Goal: Task Accomplishment & Management: Complete application form

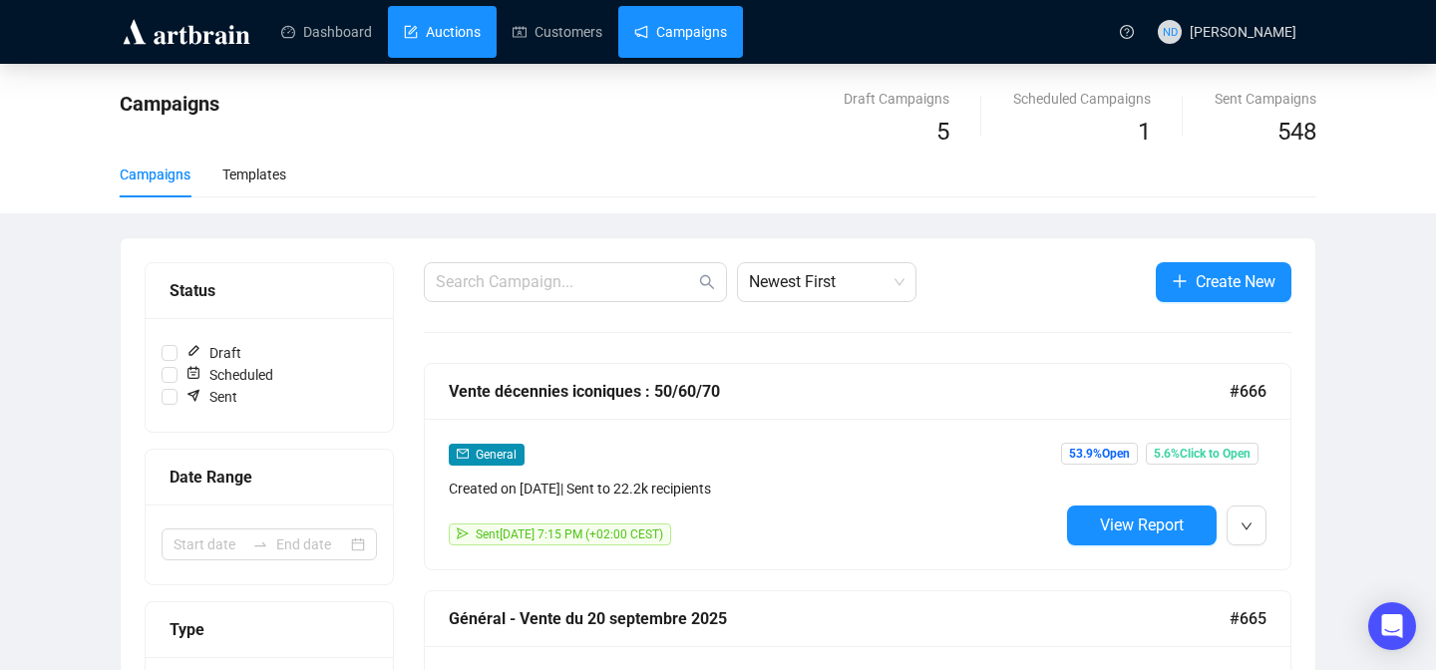
click at [456, 32] on link "Auctions" at bounding box center [442, 32] width 77 height 52
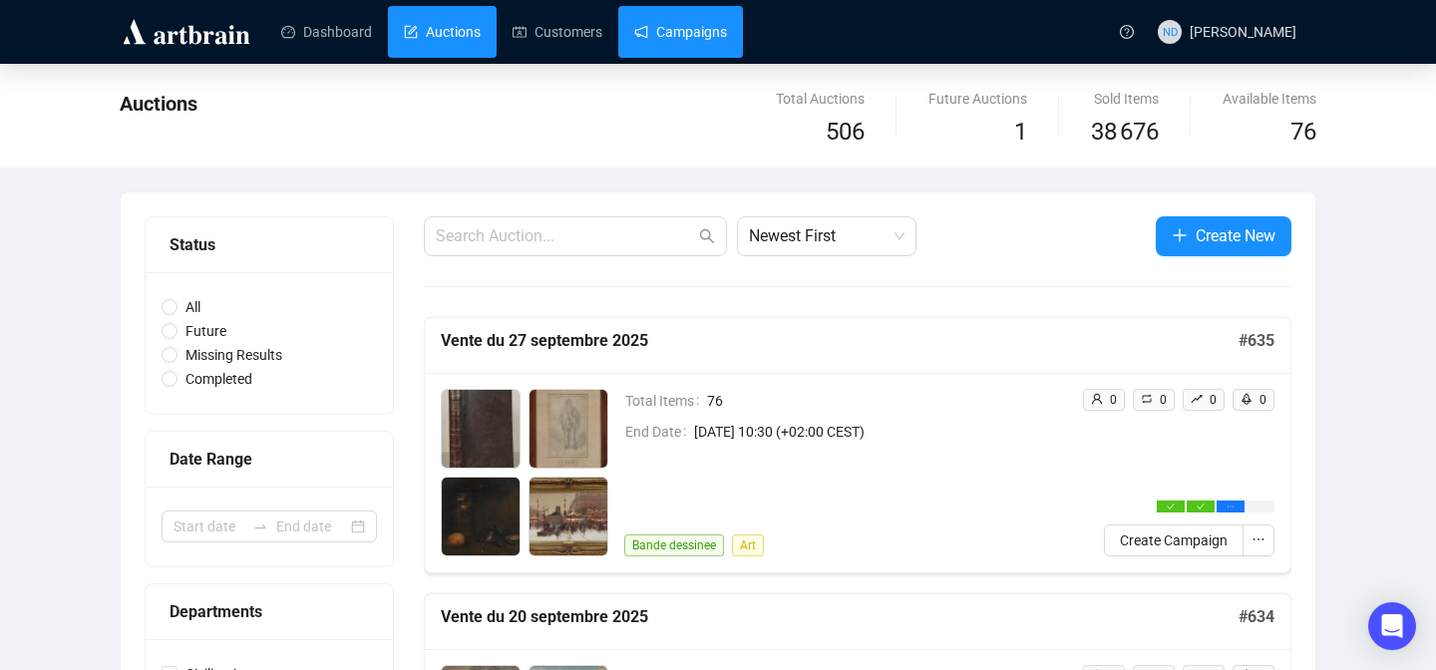
click at [692, 24] on link "Campaigns" at bounding box center [680, 32] width 93 height 52
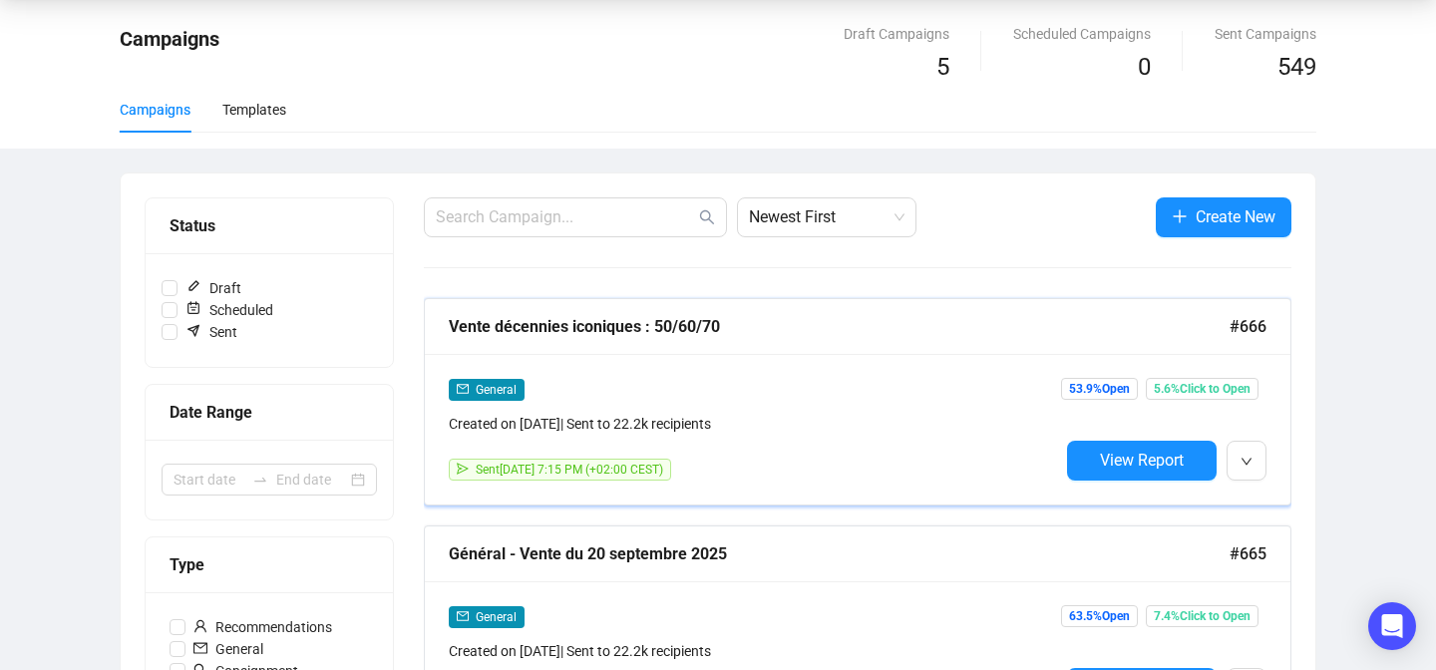
scroll to position [144, 0]
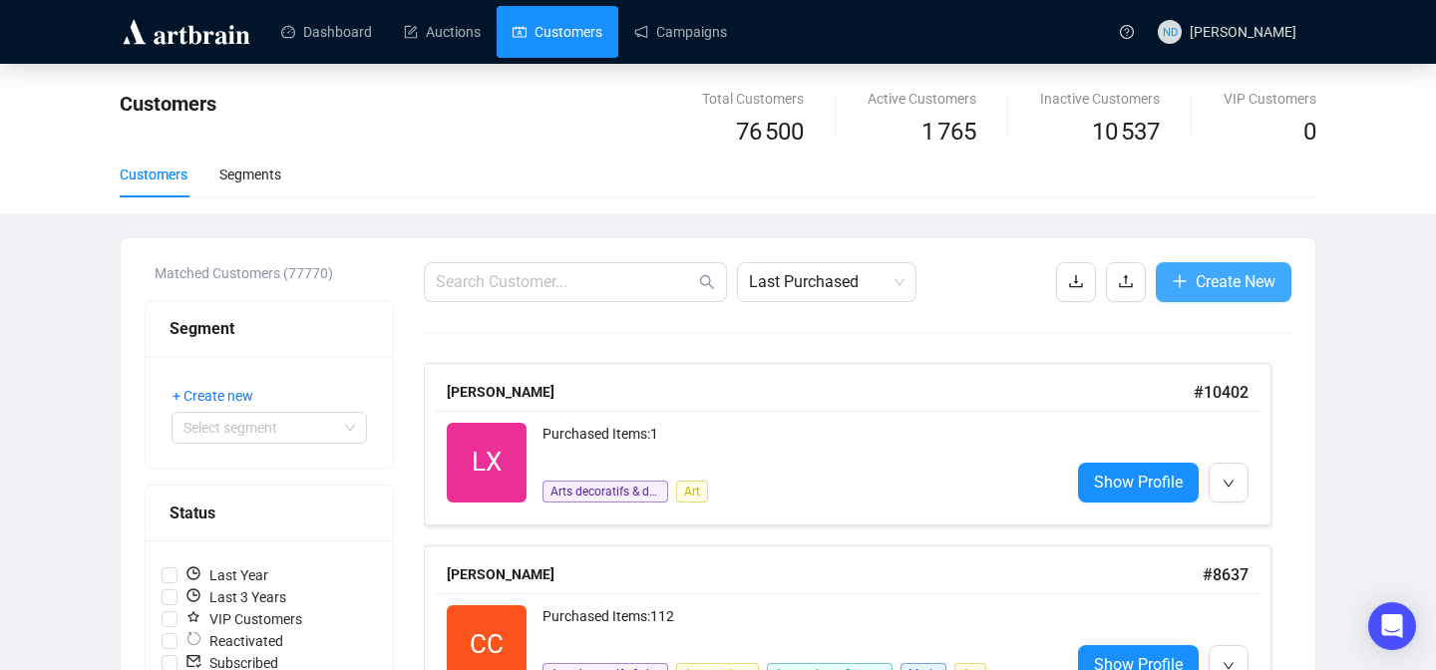
click at [1237, 293] on span "Create New" at bounding box center [1236, 281] width 80 height 25
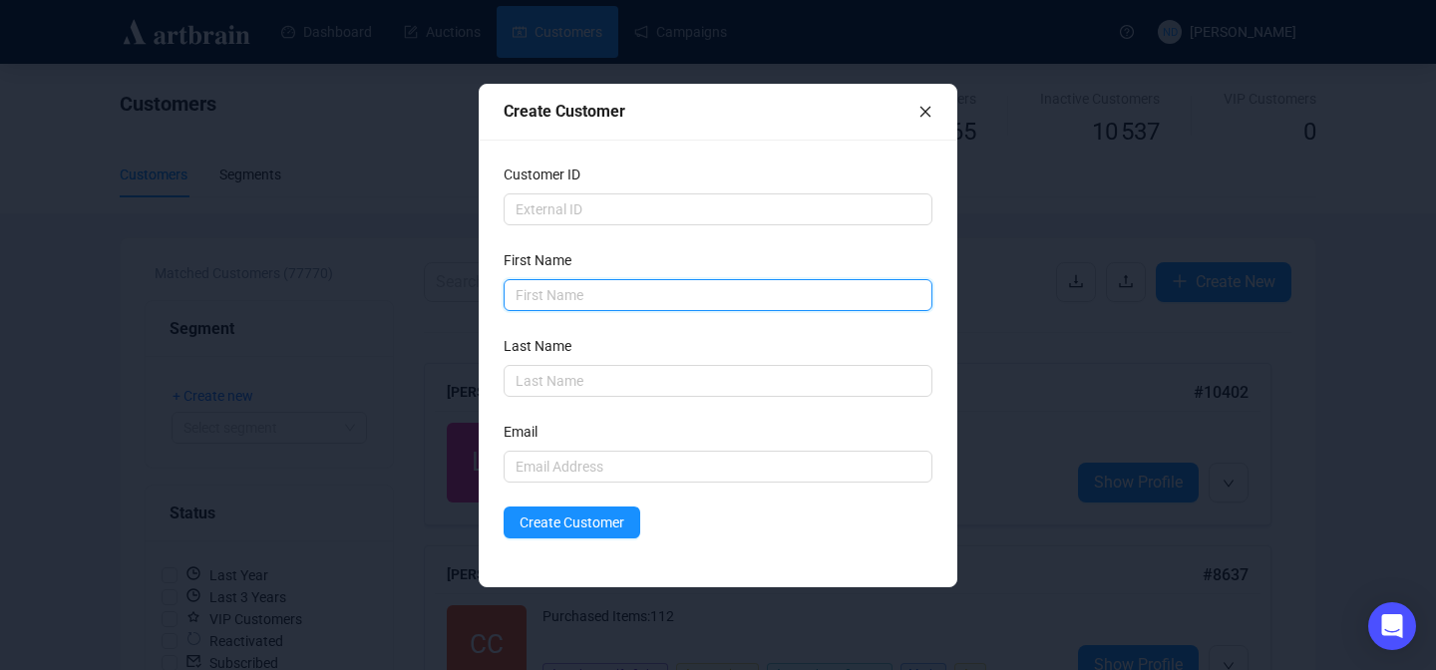
click at [664, 302] on input "text" at bounding box center [718, 295] width 429 height 32
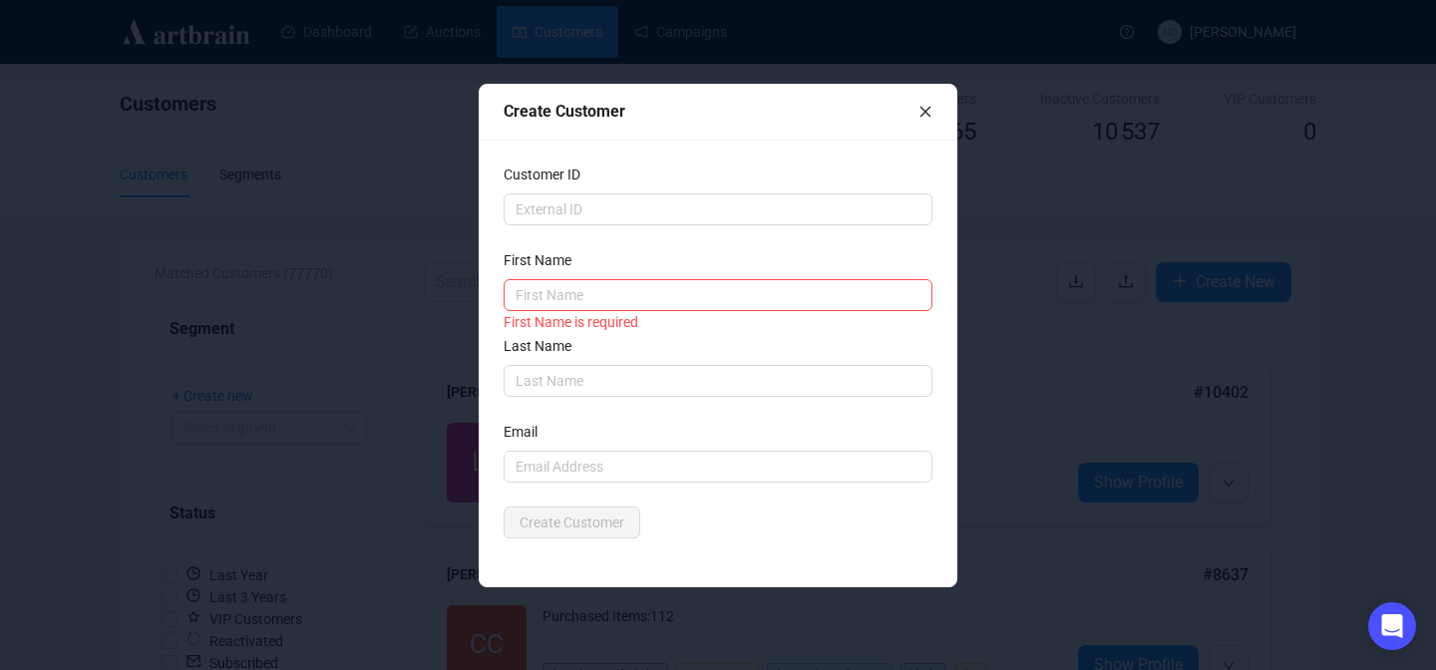
click at [584, 254] on label "First Name" at bounding box center [544, 260] width 81 height 22
click at [638, 217] on input "text" at bounding box center [718, 210] width 429 height 32
click at [568, 377] on input "text" at bounding box center [718, 381] width 429 height 32
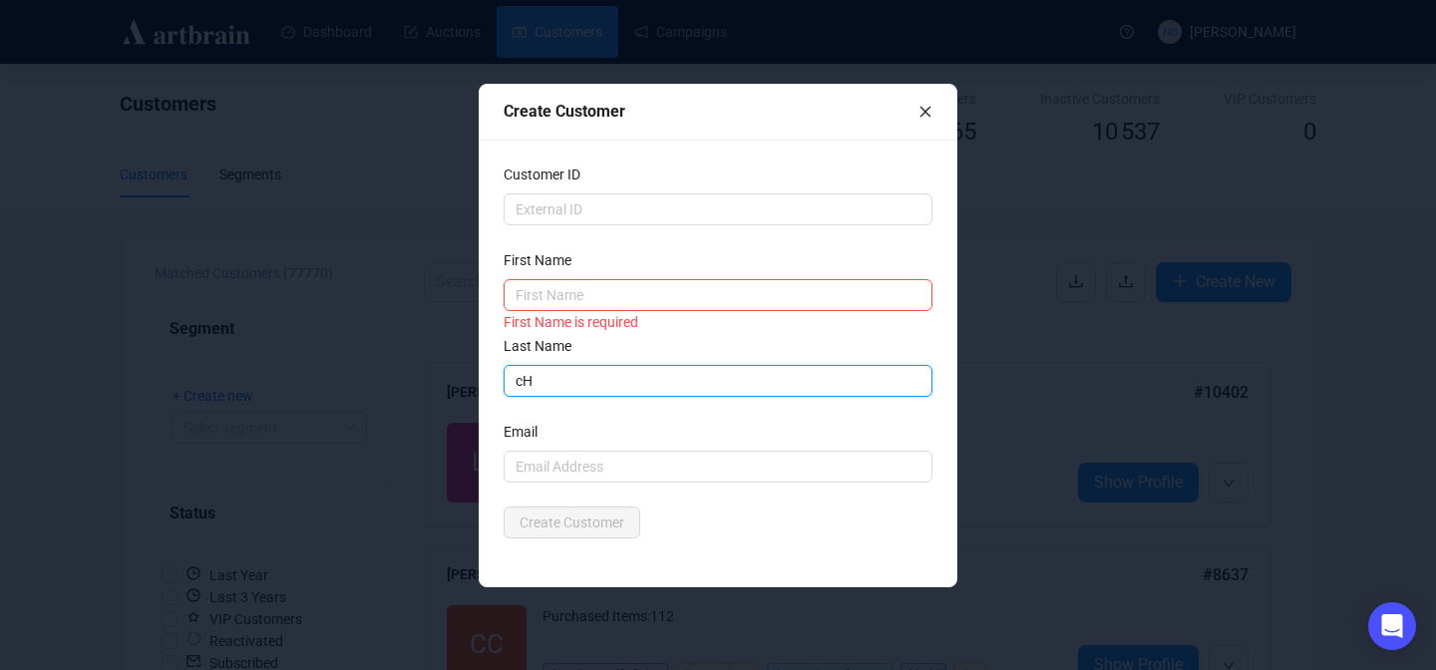
type input "c"
type input "Cherdo"
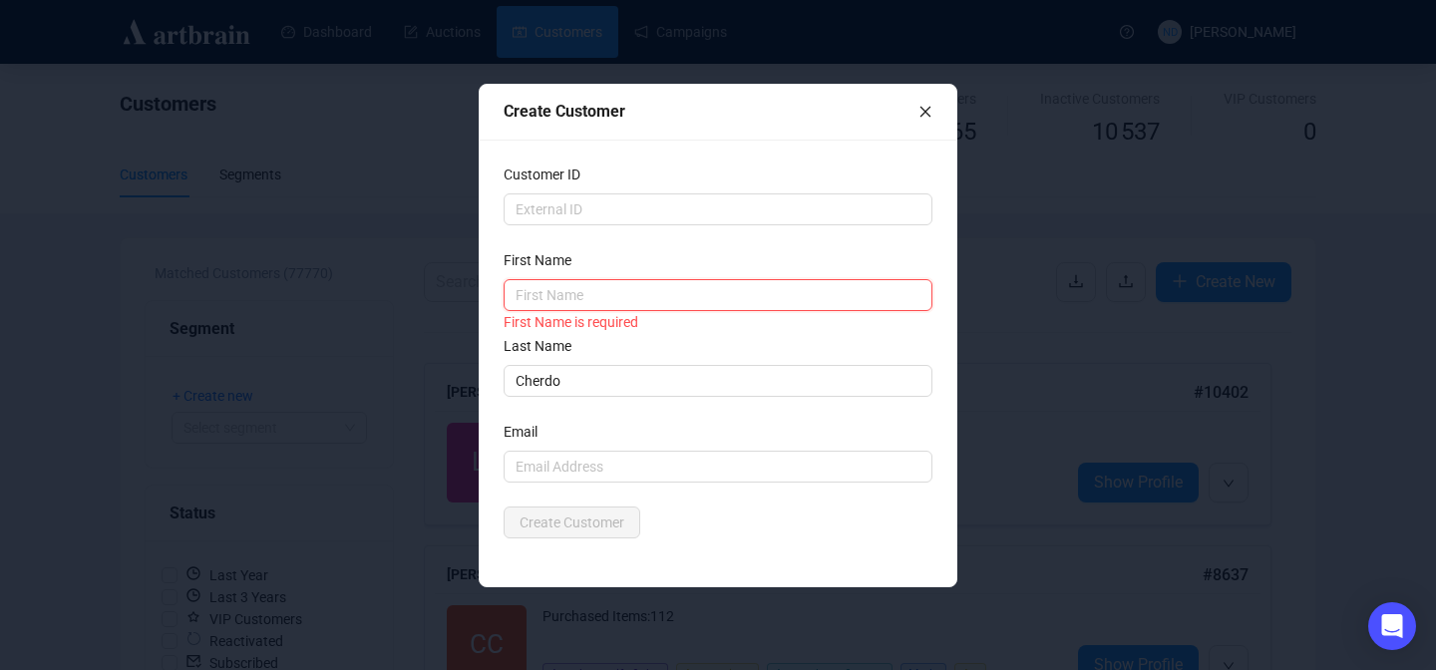
click at [535, 303] on input "text" at bounding box center [718, 295] width 429 height 32
type input "[PERSON_NAME]"
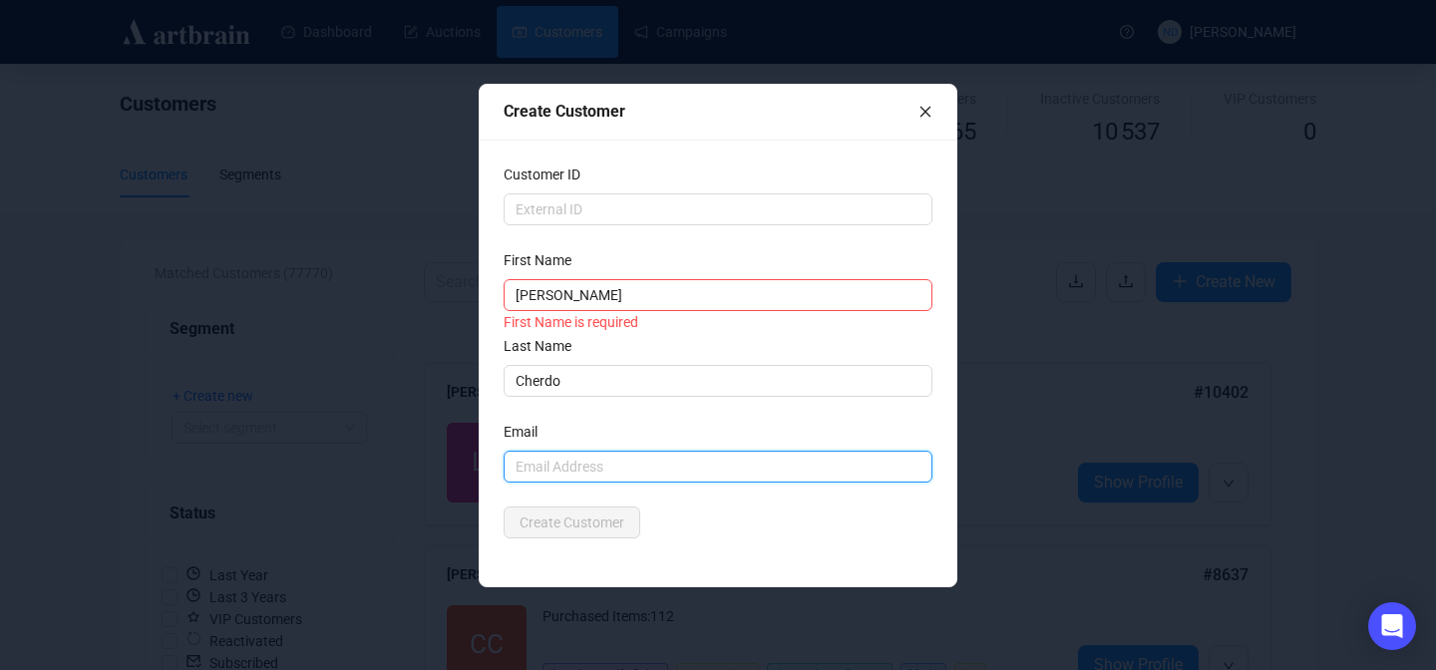
click at [521, 468] on input "text" at bounding box center [718, 467] width 429 height 32
type input "courrierbernard@free.fr"
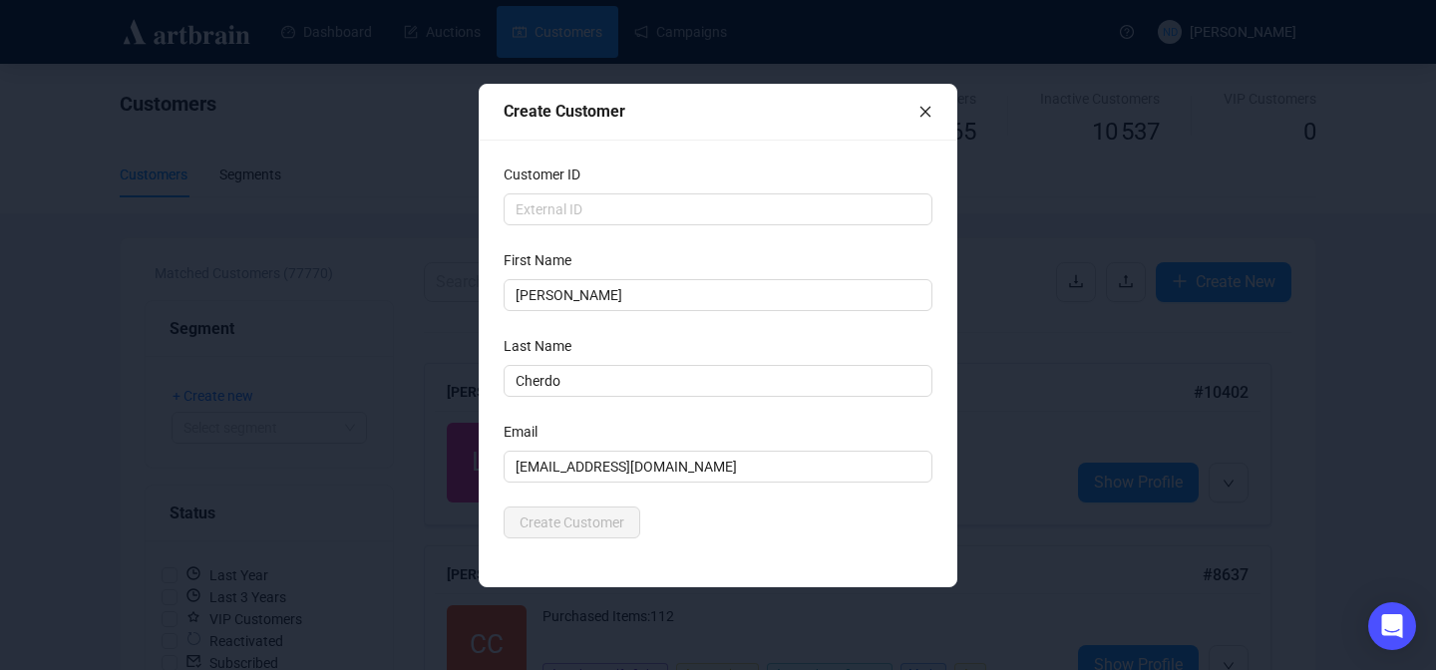
click at [709, 517] on div "Create Customer" at bounding box center [718, 523] width 429 height 32
click at [602, 523] on span "Create Customer" at bounding box center [572, 523] width 105 height 22
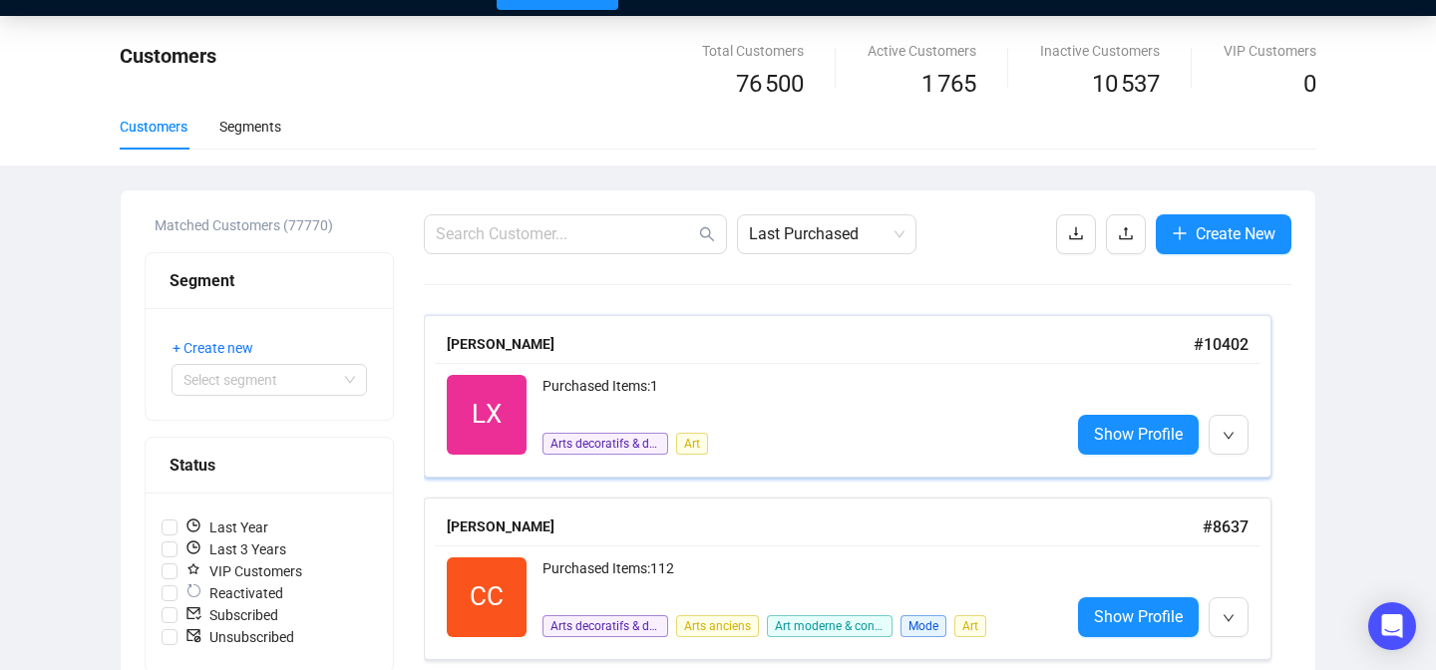
scroll to position [50, 0]
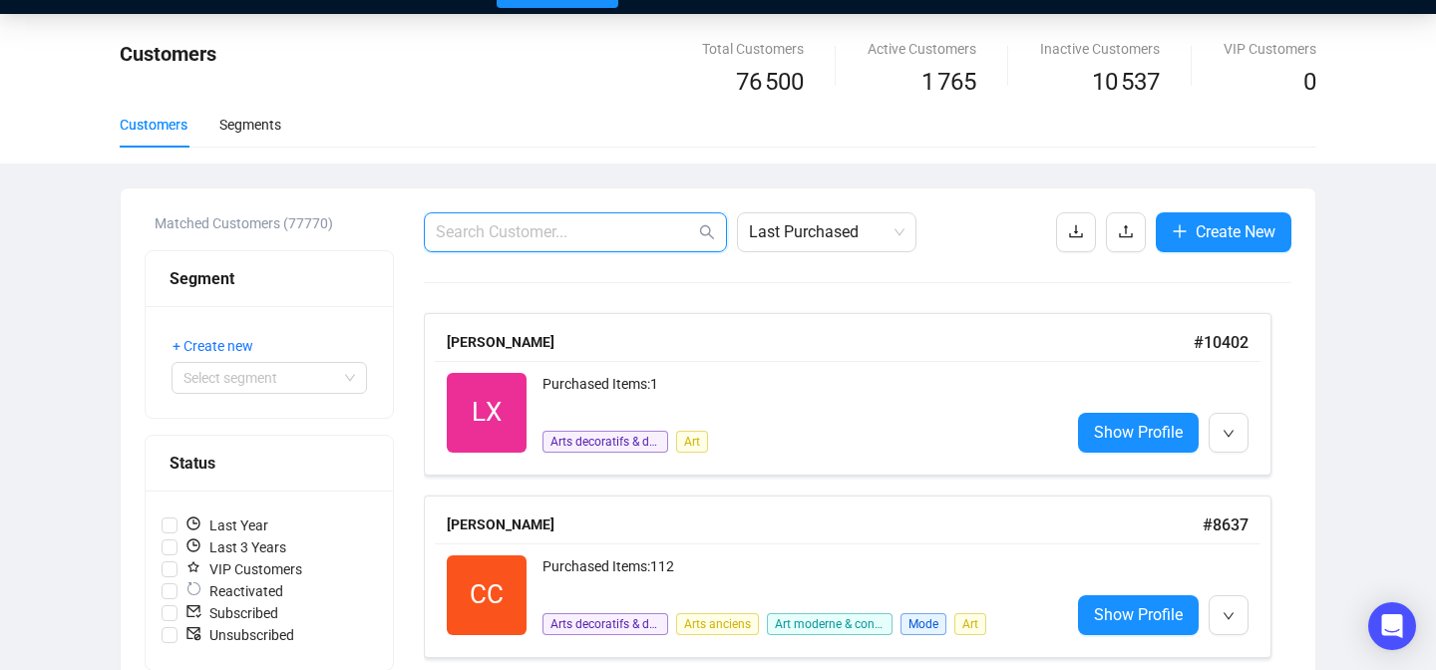
click at [560, 231] on input "text" at bounding box center [565, 232] width 259 height 24
